Goal: Navigation & Orientation: Find specific page/section

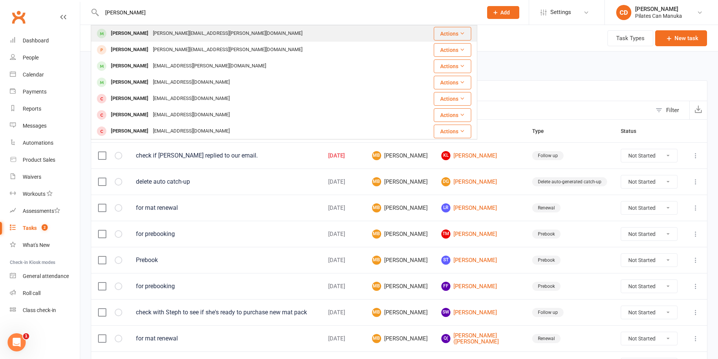
type input "Louise Rawling"
click at [142, 32] on div "Louise Rawlings" at bounding box center [130, 33] width 42 height 11
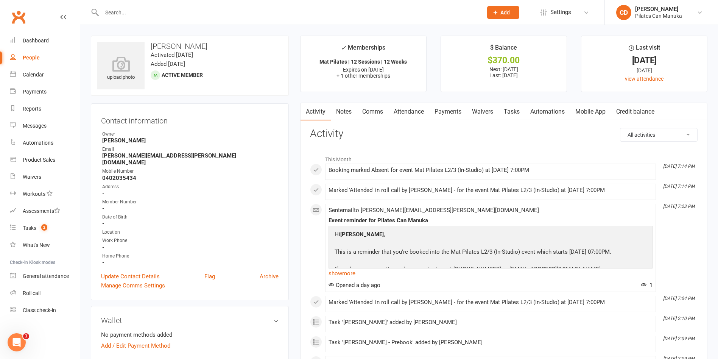
click at [410, 114] on link "Attendance" at bounding box center [409, 111] width 41 height 17
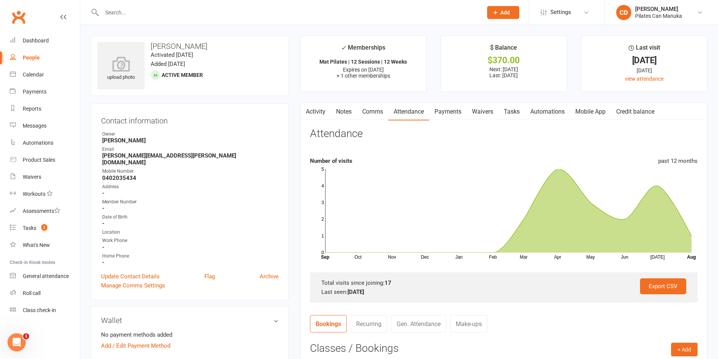
click at [474, 320] on link "Make-ups" at bounding box center [468, 323] width 37 height 17
click at [130, 13] on input "text" at bounding box center [289, 12] width 378 height 11
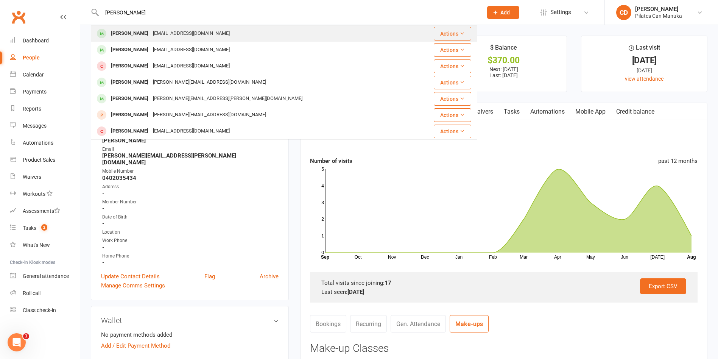
type input "ryan new"
click at [136, 33] on div "Ryan Newton" at bounding box center [130, 33] width 42 height 11
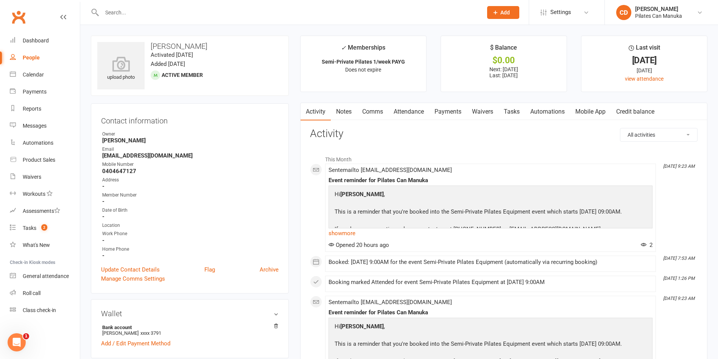
click at [411, 115] on link "Attendance" at bounding box center [409, 111] width 41 height 17
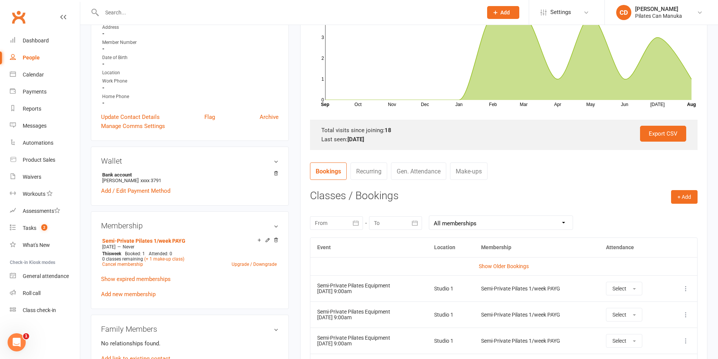
scroll to position [170, 0]
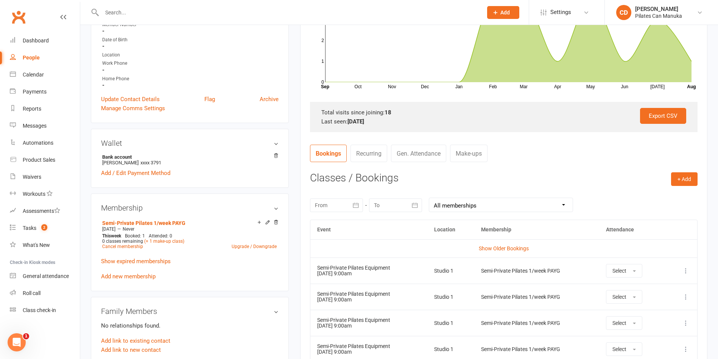
click at [685, 272] on icon at bounding box center [687, 271] width 8 height 8
click at [45, 224] on span "2" at bounding box center [44, 227] width 6 height 6
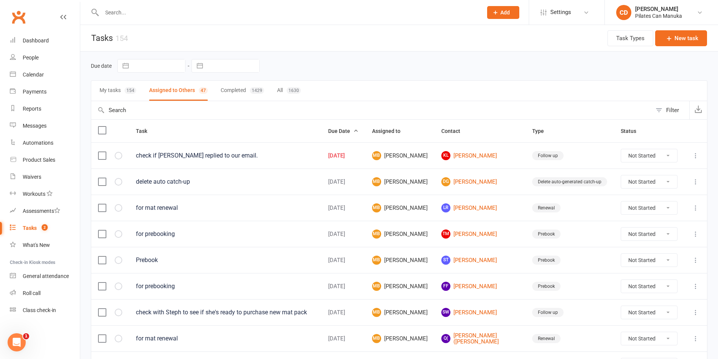
click at [109, 91] on button "My tasks 154" at bounding box center [118, 91] width 37 height 20
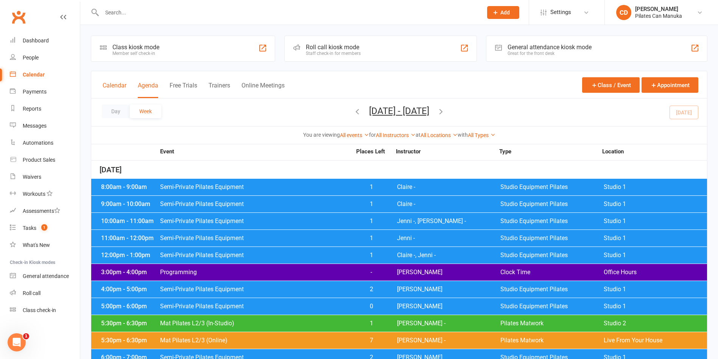
click at [118, 83] on button "Calendar" at bounding box center [115, 90] width 24 height 16
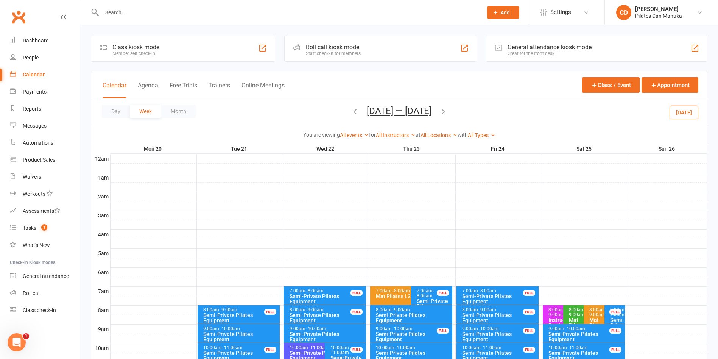
click at [677, 117] on button "[DATE]" at bounding box center [684, 112] width 29 height 14
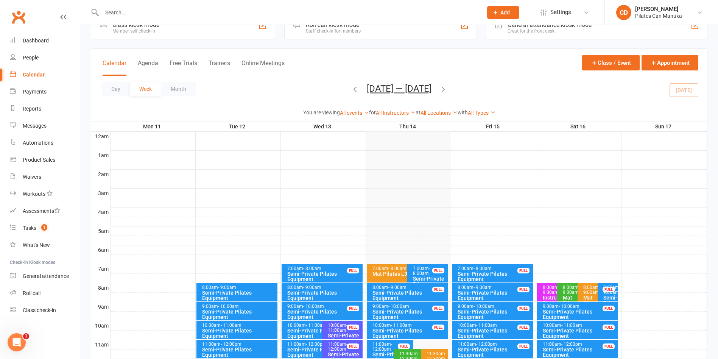
scroll to position [57, 0]
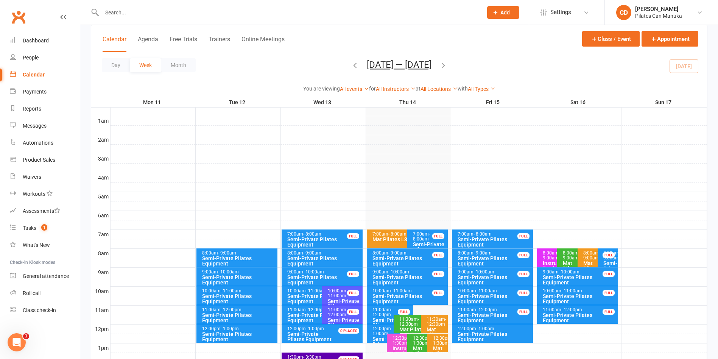
click at [446, 67] on icon "button" at bounding box center [443, 65] width 8 height 8
